Goal: Transaction & Acquisition: Subscribe to service/newsletter

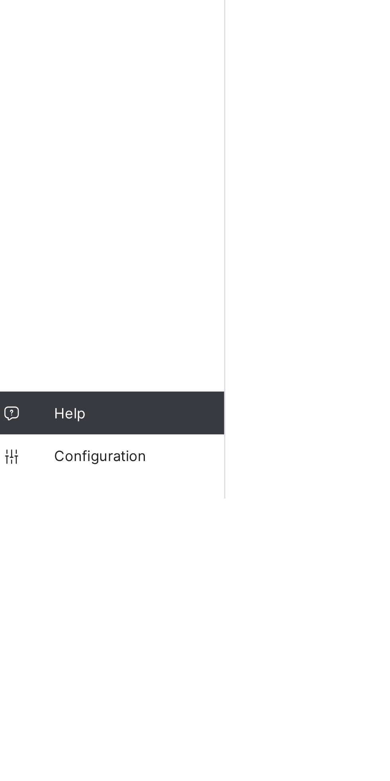
click at [59, 765] on span "Configuration" at bounding box center [63, 765] width 63 height 6
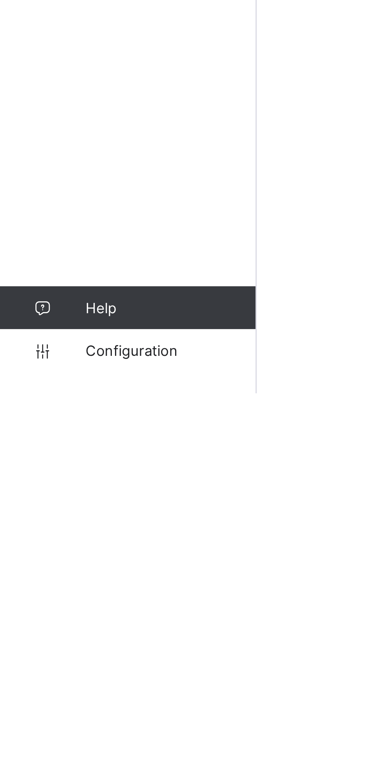
click at [60, 765] on span "Configuration" at bounding box center [63, 765] width 63 height 6
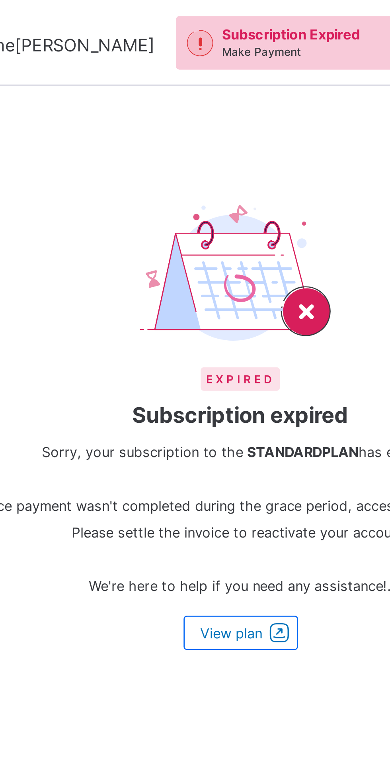
click at [268, 115] on img at bounding box center [243, 102] width 75 height 53
click at [244, 242] on div "View plan" at bounding box center [243, 235] width 43 height 13
